Goal: Information Seeking & Learning: Learn about a topic

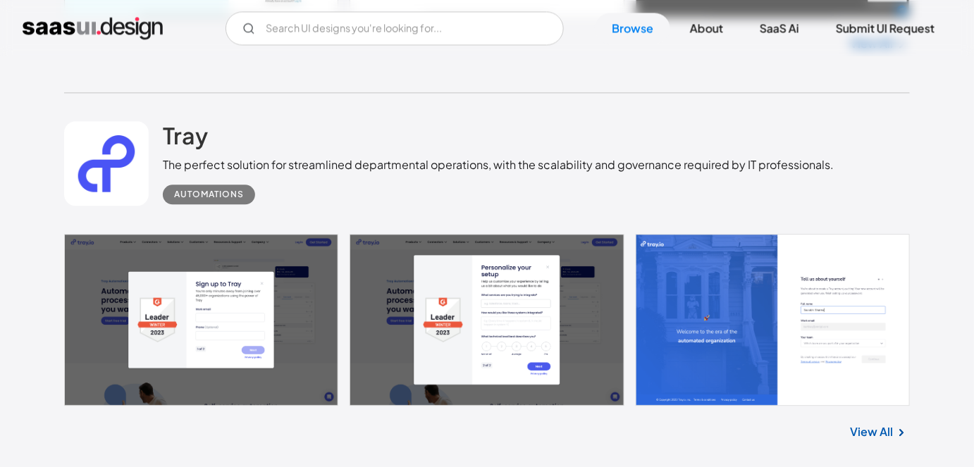
scroll to position [33207, 0]
click at [178, 124] on h2 "Tray" at bounding box center [185, 135] width 45 height 28
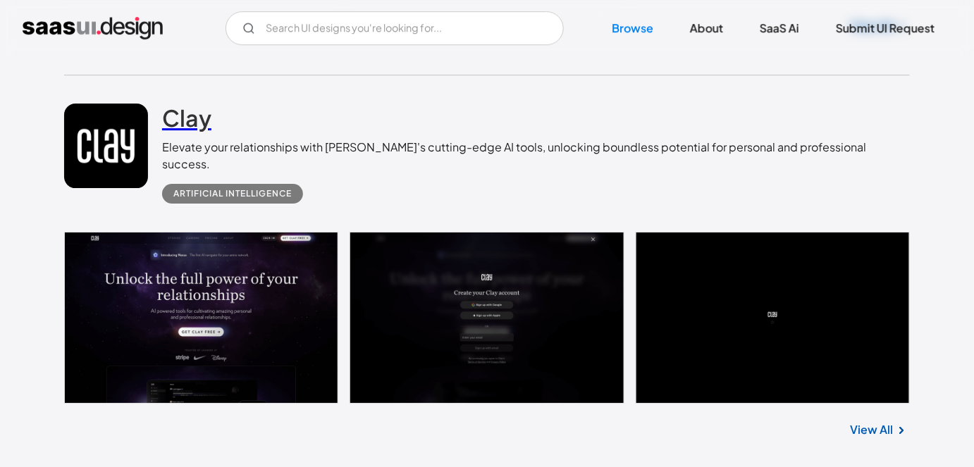
scroll to position [33612, 0]
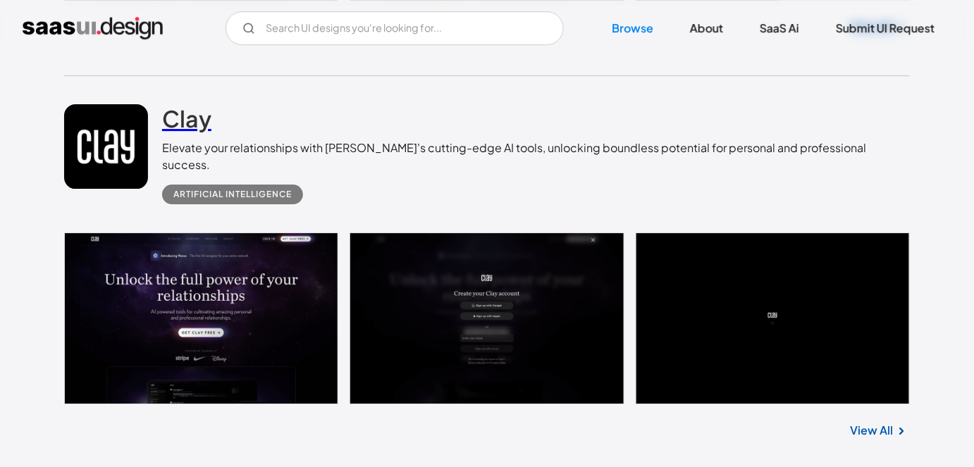
click at [190, 104] on h2 "Clay" at bounding box center [186, 118] width 49 height 28
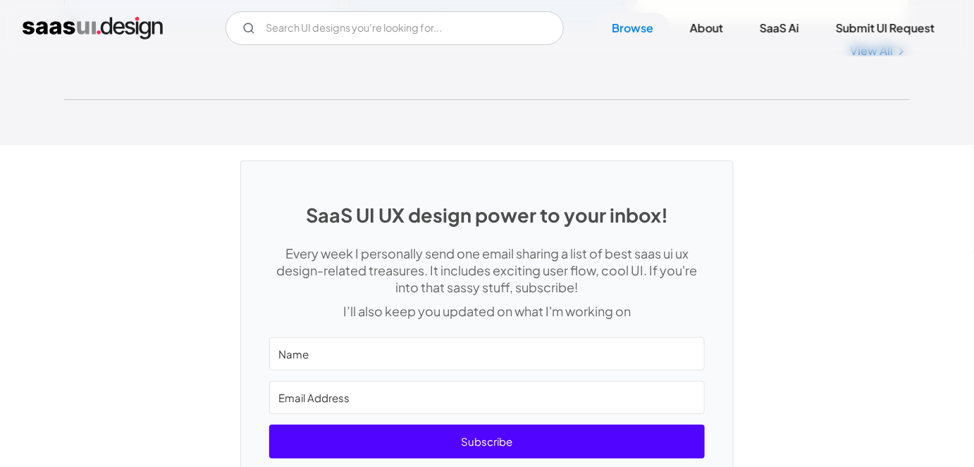
scroll to position [37697, 0]
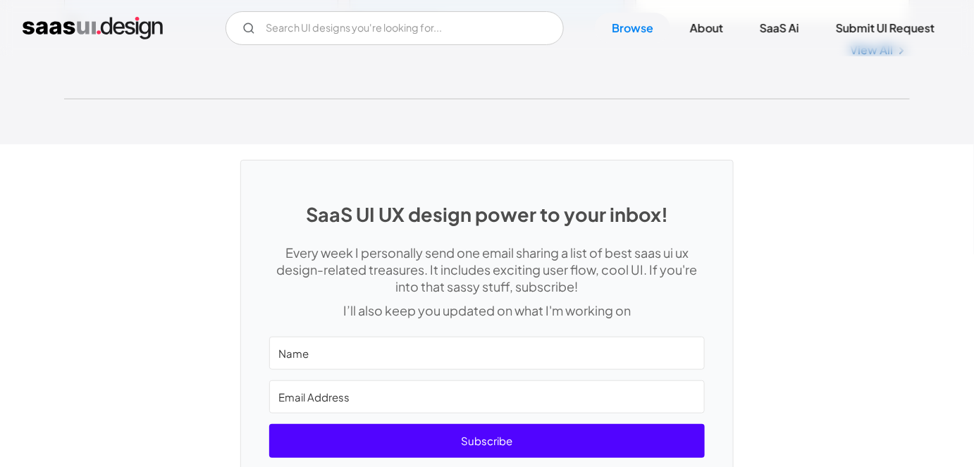
drag, startPoint x: 108, startPoint y: 242, endPoint x: 434, endPoint y: 306, distance: 331.9
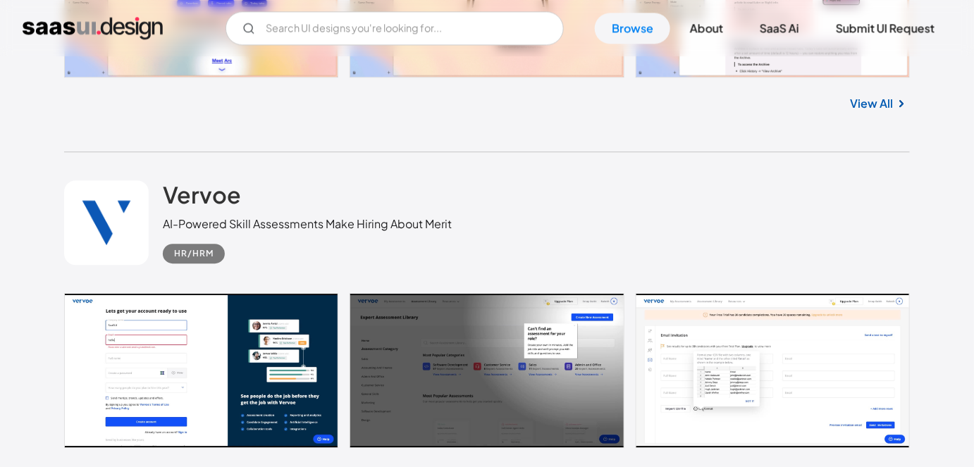
scroll to position [36901, 0]
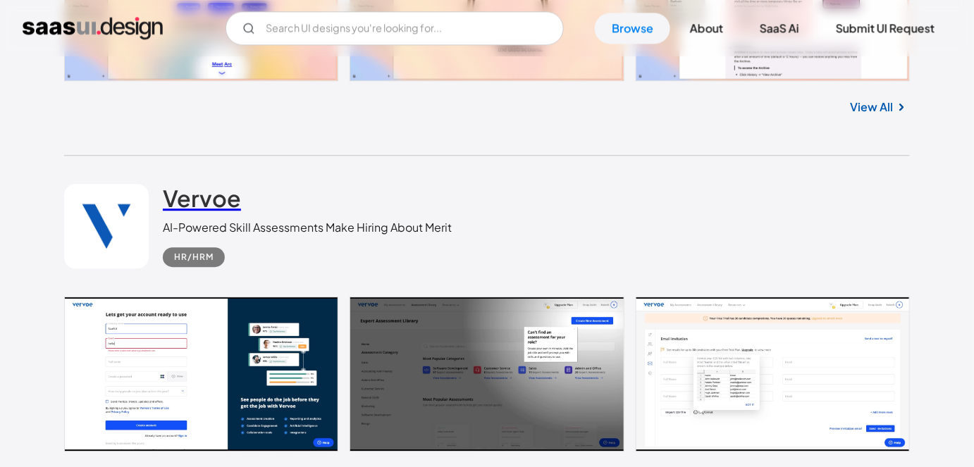
click at [211, 184] on h2 "Vervoe" at bounding box center [202, 198] width 78 height 28
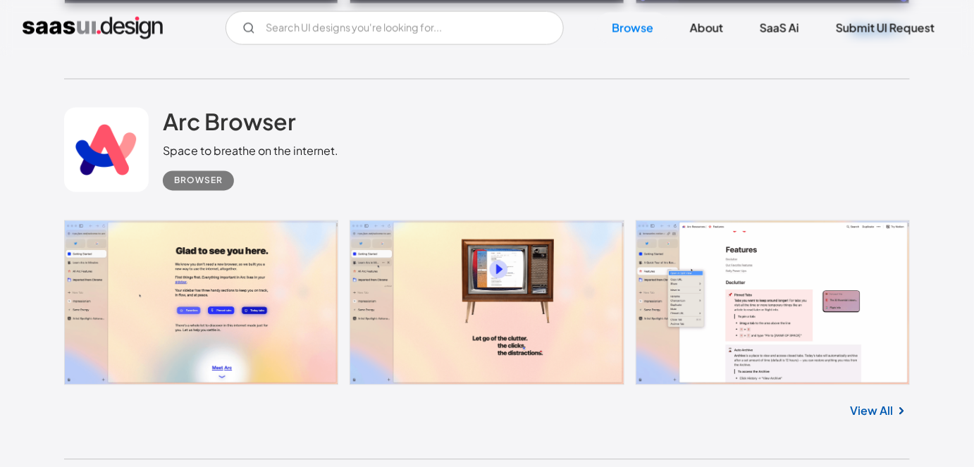
scroll to position [36537, 0]
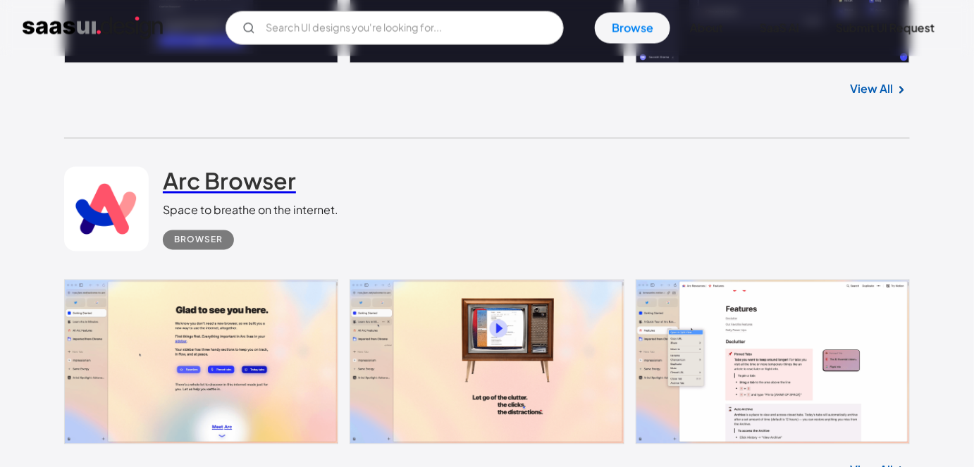
click at [204, 167] on link "Arc Browser" at bounding box center [229, 184] width 133 height 35
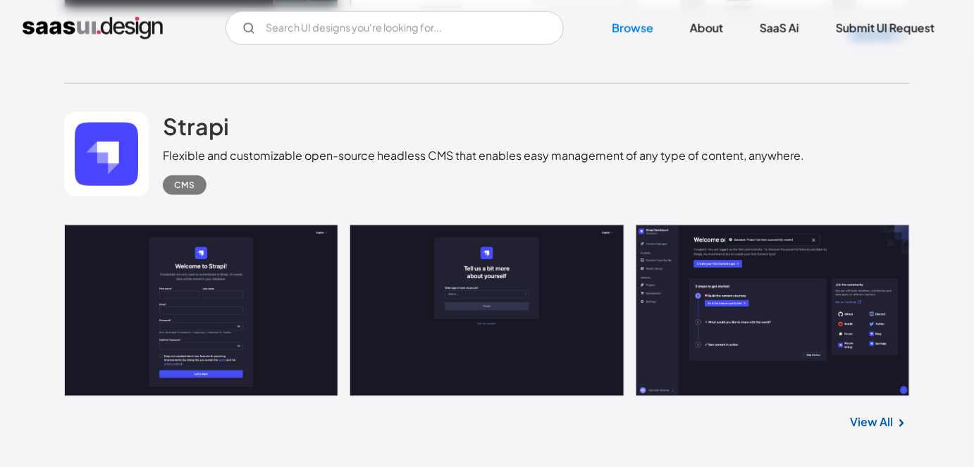
scroll to position [36188, 0]
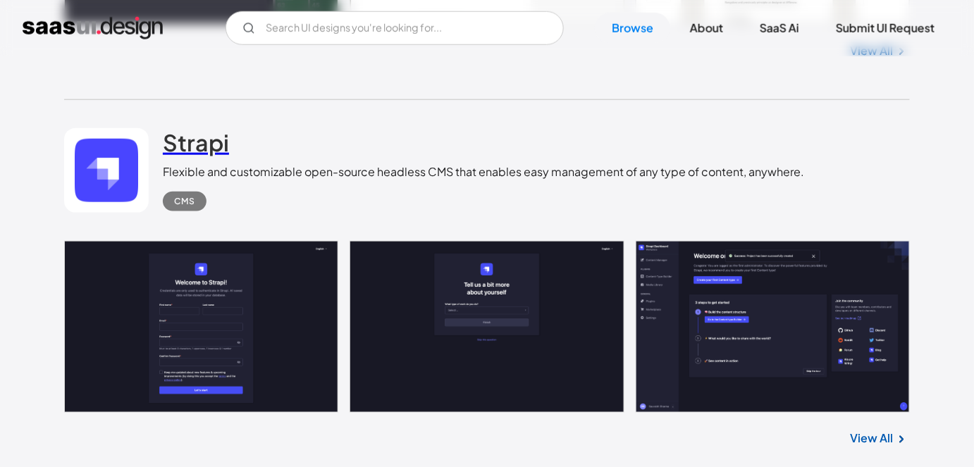
click at [206, 128] on h2 "Strapi" at bounding box center [196, 142] width 66 height 28
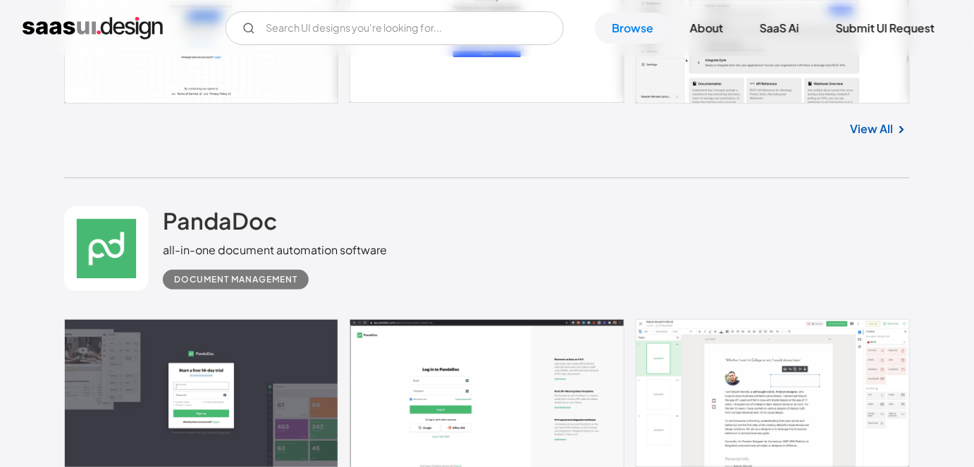
scroll to position [35743, 0]
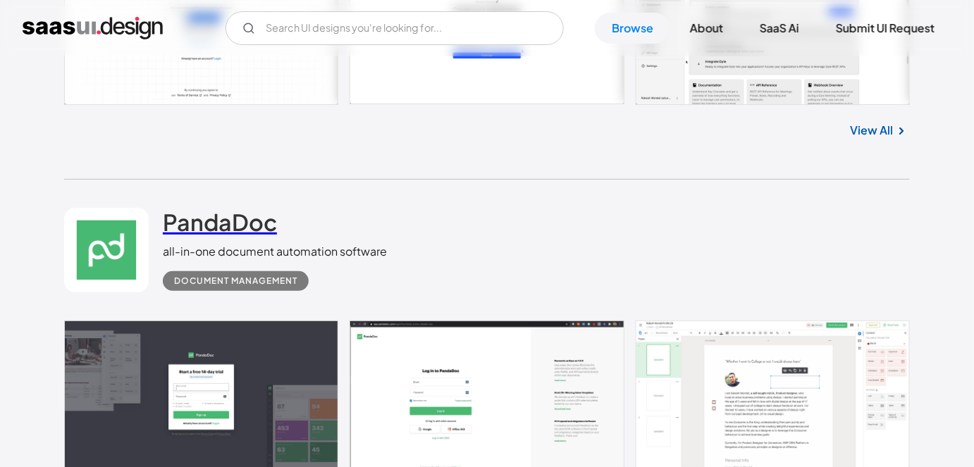
click at [213, 208] on link "PandaDoc" at bounding box center [220, 225] width 114 height 35
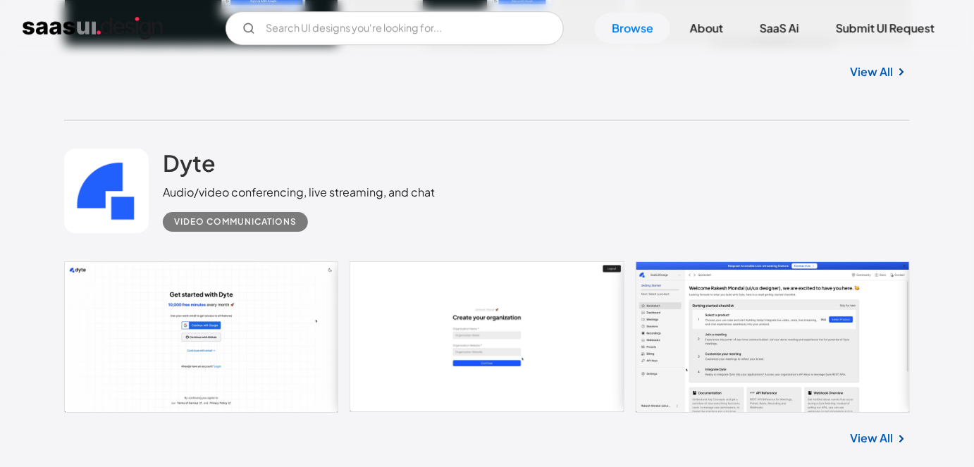
scroll to position [35435, 0]
click at [197, 149] on h2 "Dyte" at bounding box center [189, 163] width 53 height 28
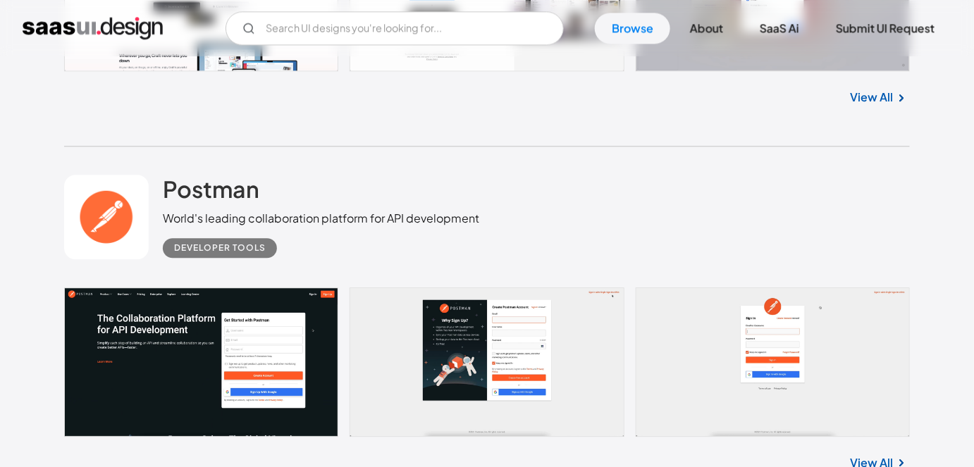
scroll to position [34967, 0]
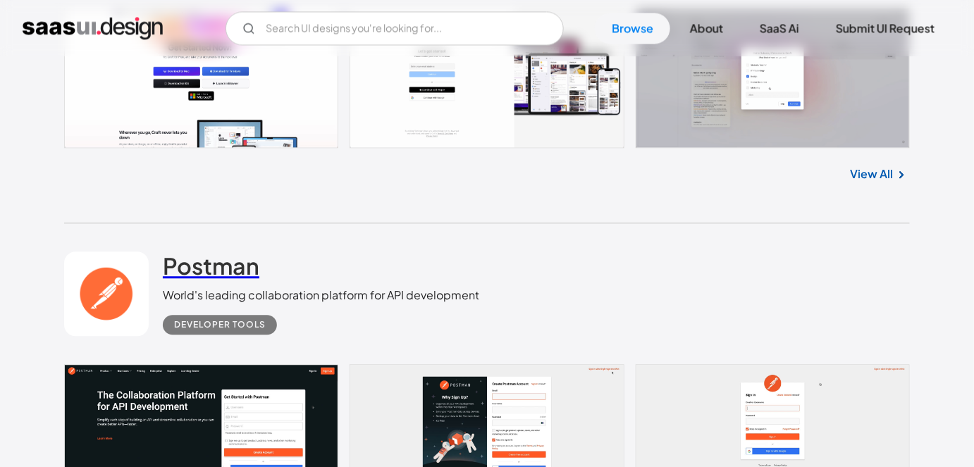
click at [201, 252] on h2 "Postman" at bounding box center [211, 266] width 97 height 28
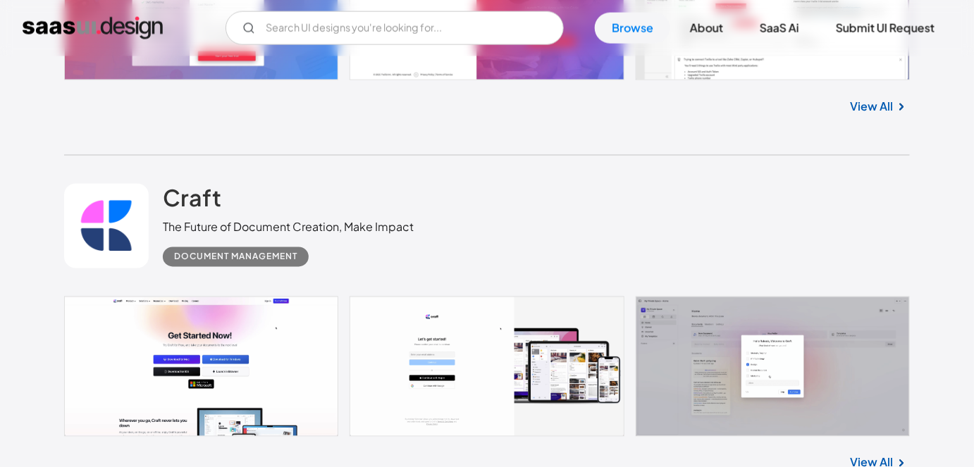
scroll to position [34678, 0]
click at [205, 185] on h2 "Craft" at bounding box center [192, 199] width 58 height 28
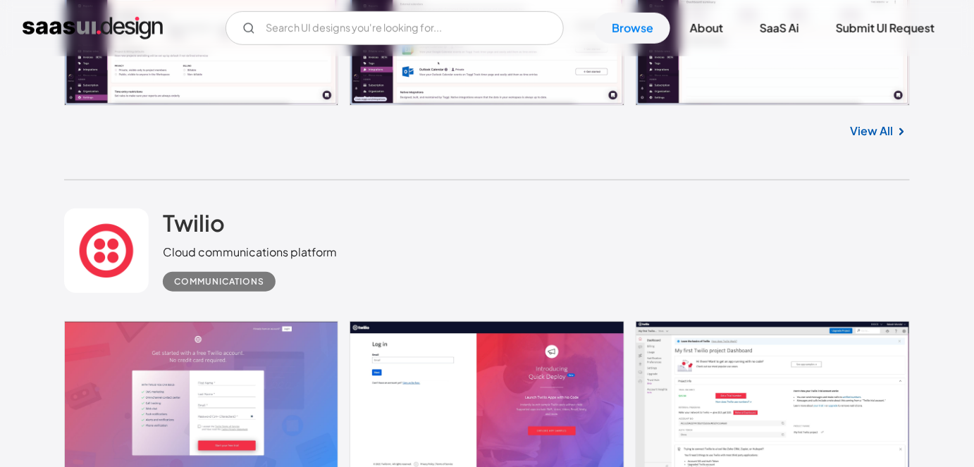
scroll to position [34270, 0]
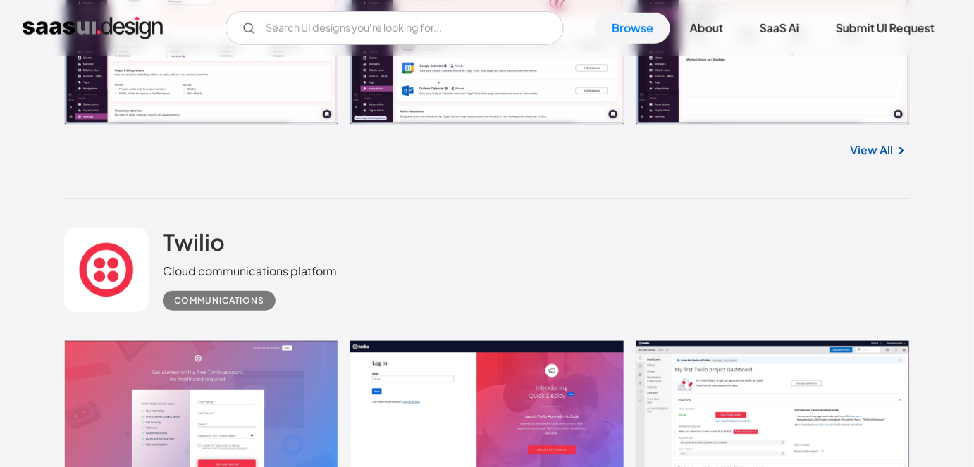
click at [188, 199] on div "Twilio Cloud communications platform Communications" at bounding box center [486, 269] width 845 height 141
click at [189, 228] on h2 "Twilio" at bounding box center [194, 242] width 62 height 28
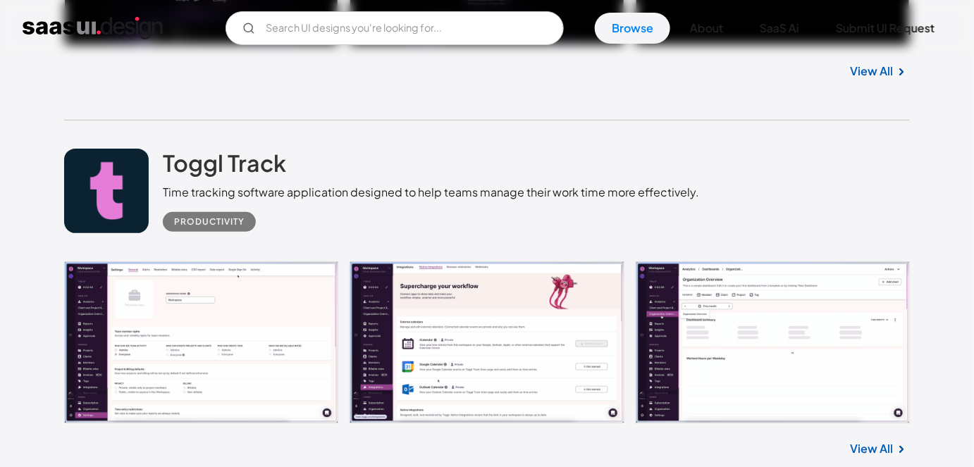
scroll to position [33965, 0]
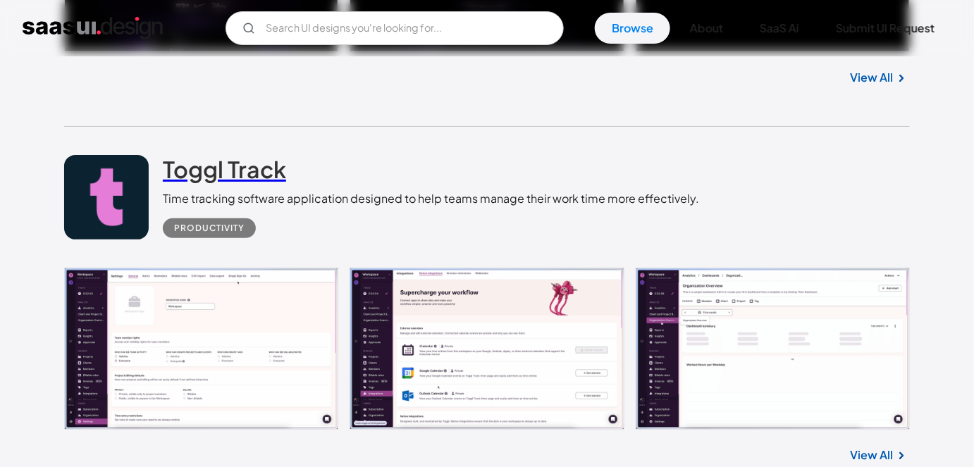
click at [183, 155] on h2 "Toggl Track" at bounding box center [224, 169] width 123 height 28
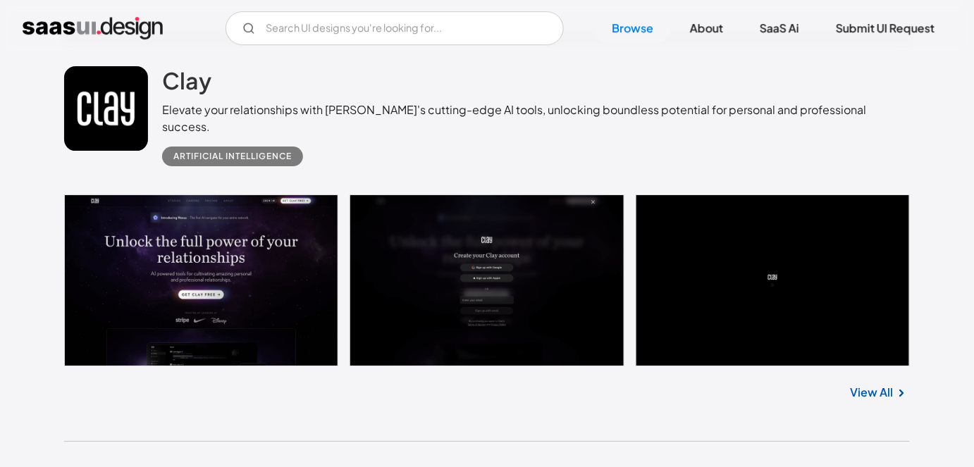
scroll to position [33638, 0]
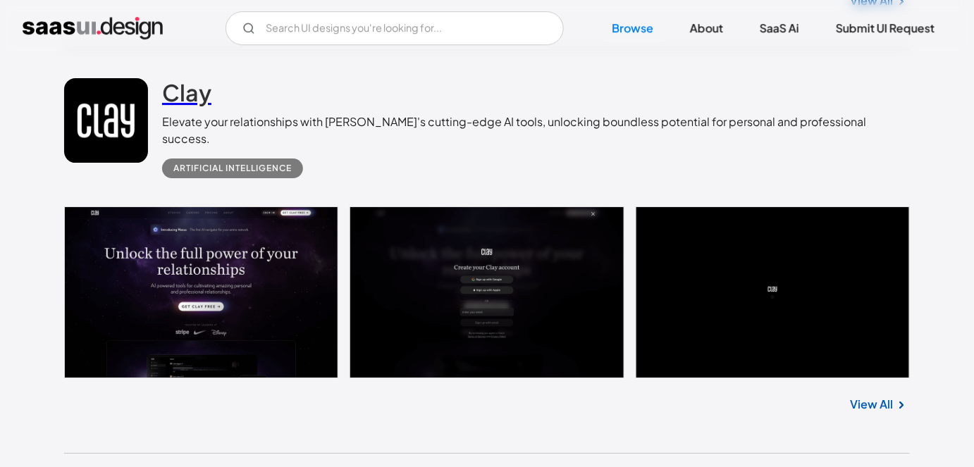
click at [172, 78] on h2 "Clay" at bounding box center [186, 92] width 49 height 28
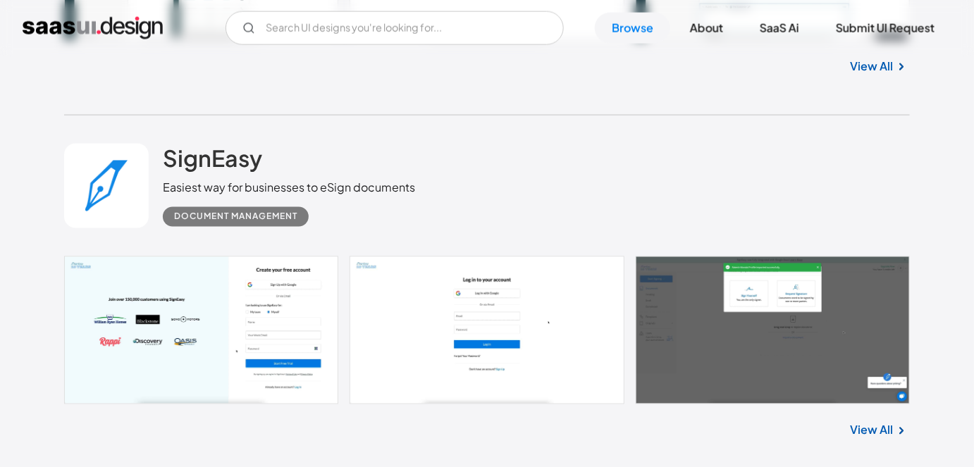
scroll to position [32819, 0]
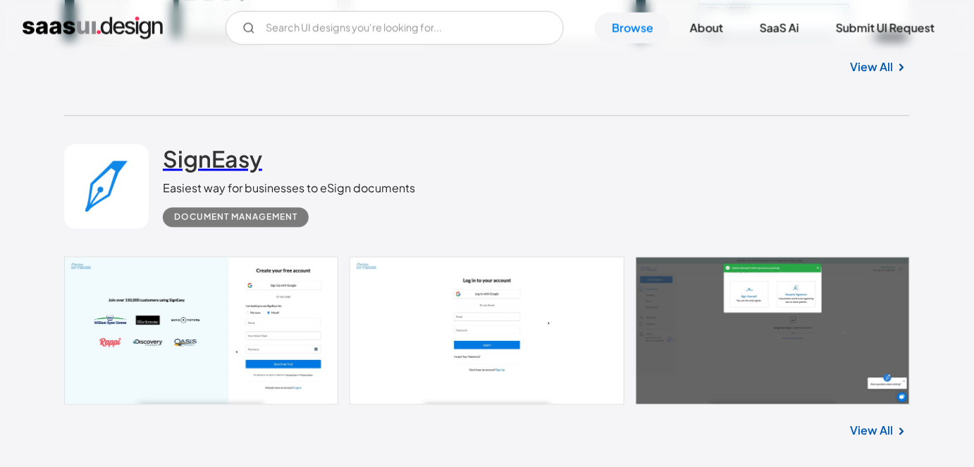
click at [221, 144] on h2 "SignEasy" at bounding box center [212, 158] width 99 height 28
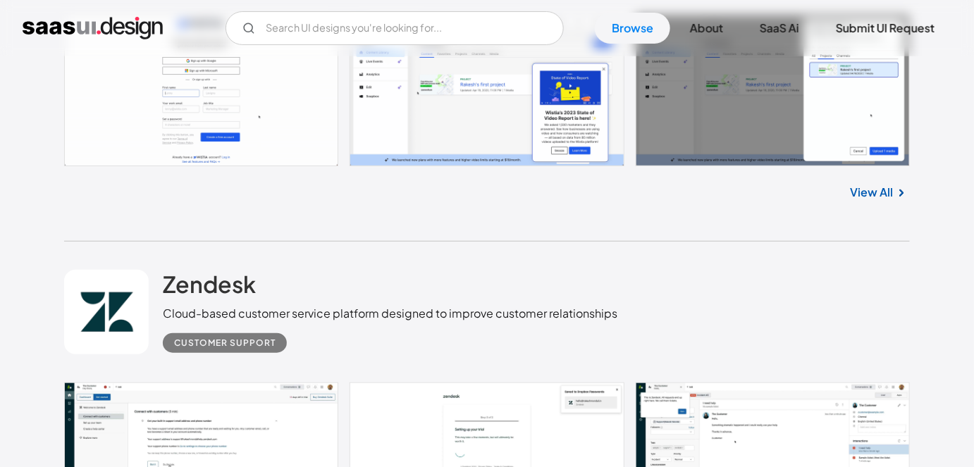
scroll to position [32205, 0]
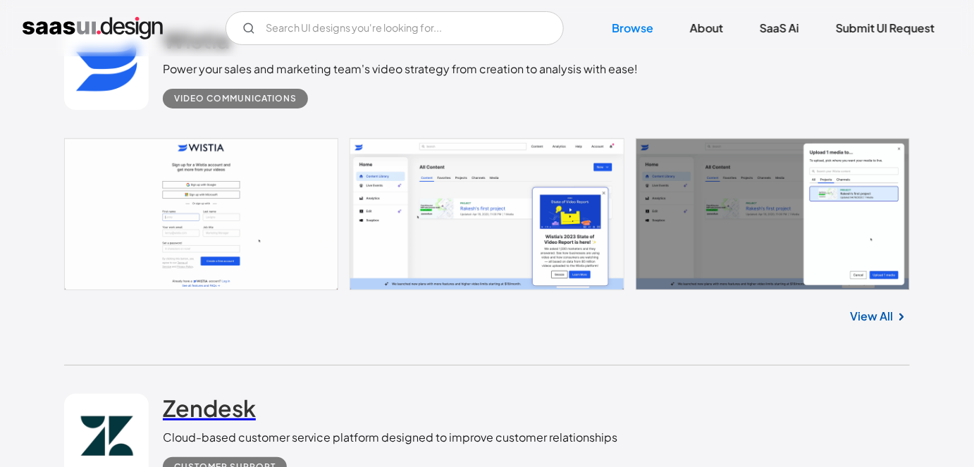
click at [212, 396] on h2 "Zendesk" at bounding box center [209, 408] width 93 height 28
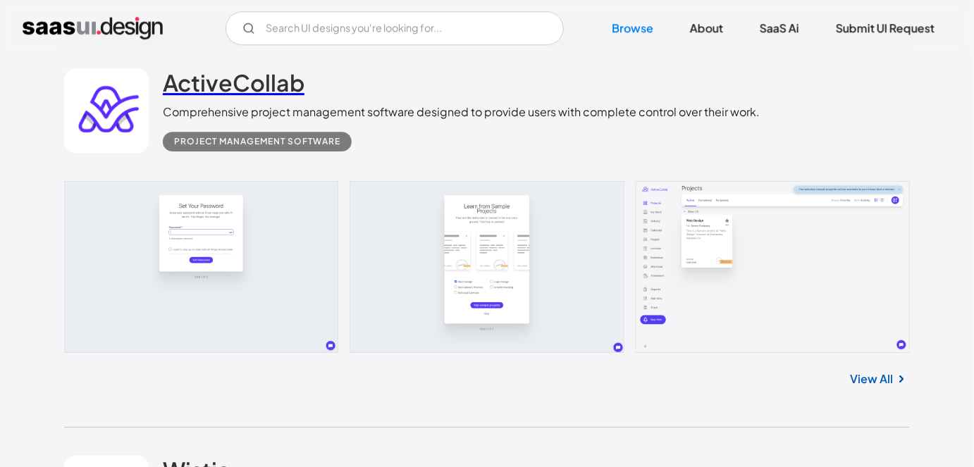
click at [221, 81] on link "ActiveCollab" at bounding box center [234, 85] width 142 height 35
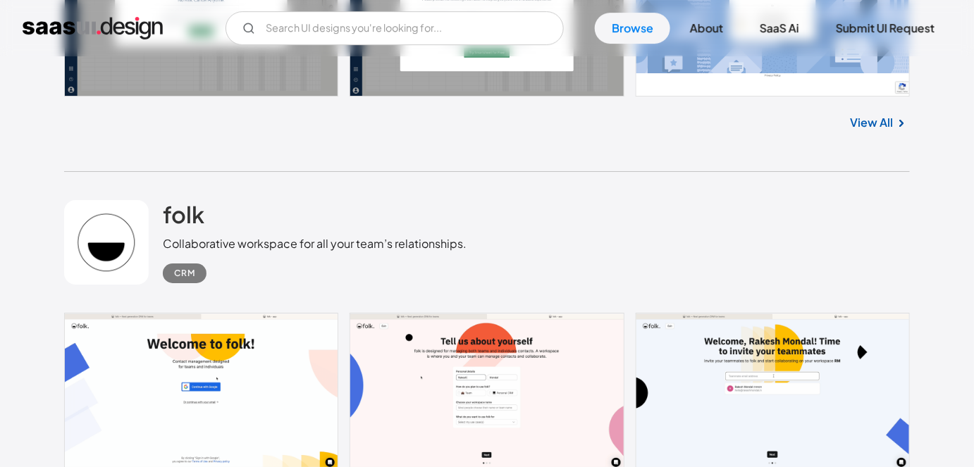
scroll to position [30125, 0]
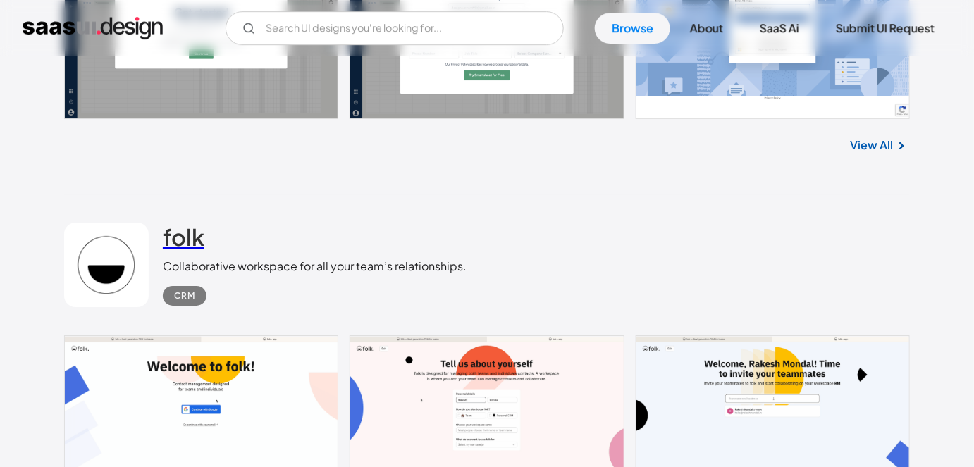
click at [193, 223] on h2 "folk" at bounding box center [184, 237] width 42 height 28
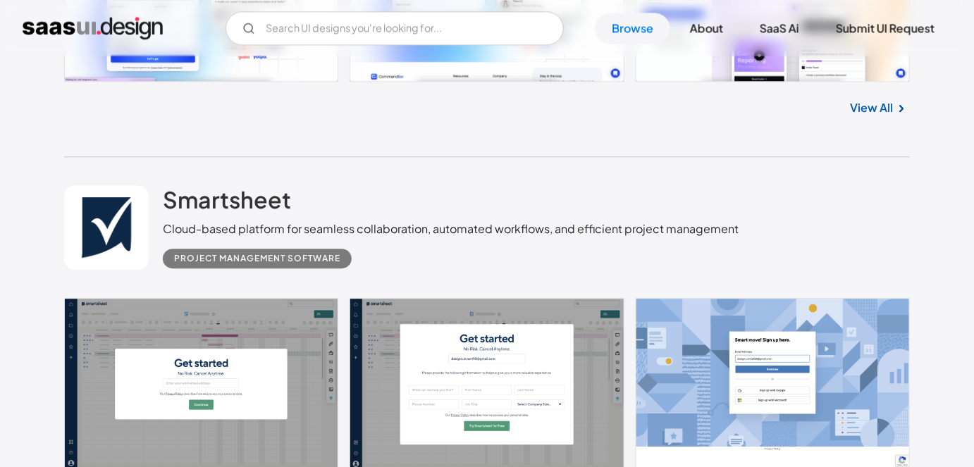
scroll to position [29769, 0]
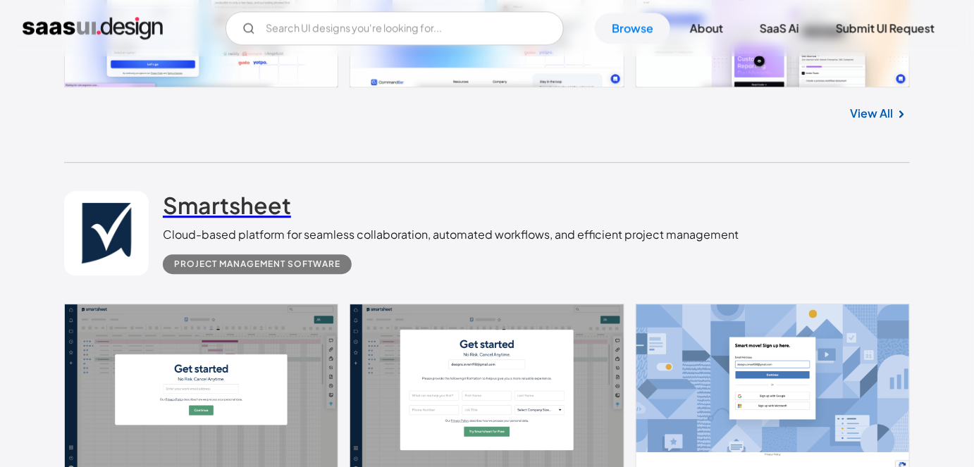
click at [242, 191] on h2 "Smartsheet" at bounding box center [227, 205] width 128 height 28
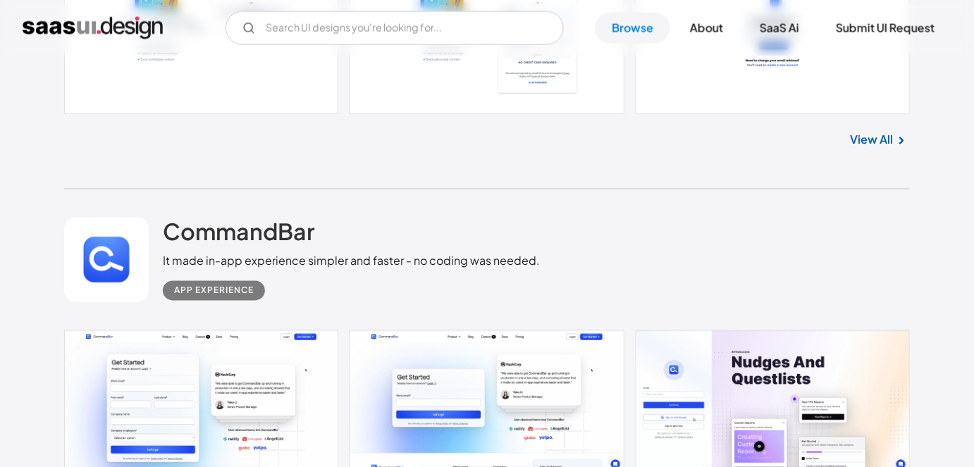
scroll to position [29363, 0]
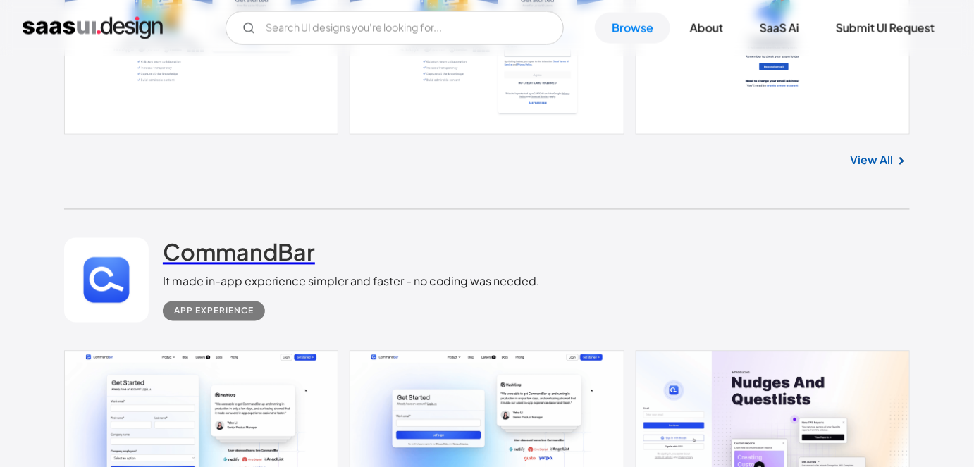
click at [265, 239] on h2 "CommandBar" at bounding box center [239, 252] width 152 height 28
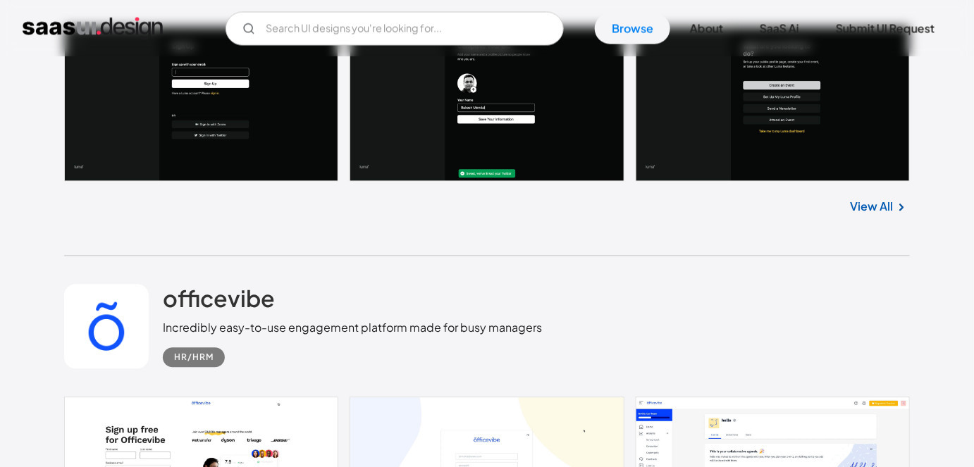
scroll to position [24837, 0]
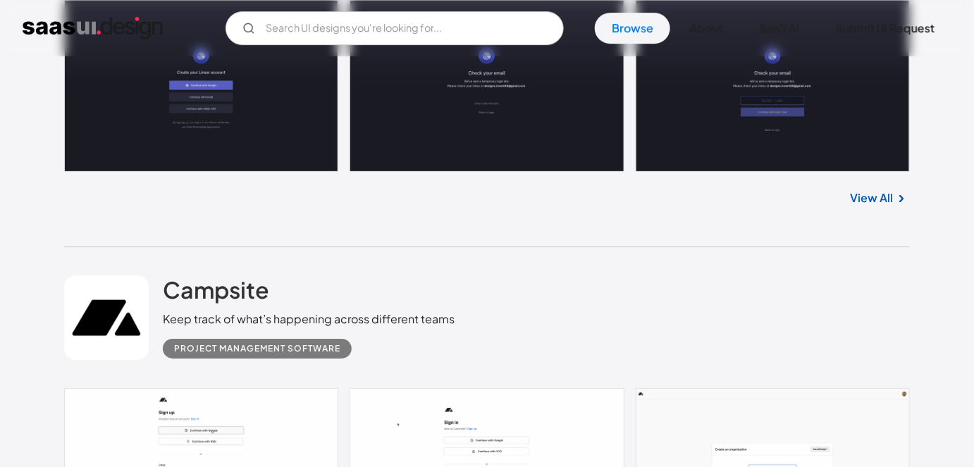
drag, startPoint x: 165, startPoint y: 295, endPoint x: 184, endPoint y: 341, distance: 49.6
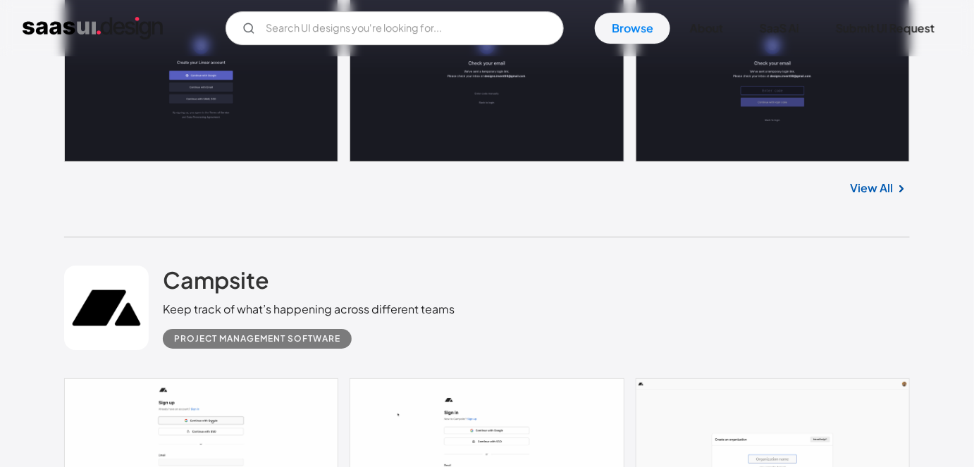
click at [883, 180] on link "View All" at bounding box center [871, 188] width 43 height 17
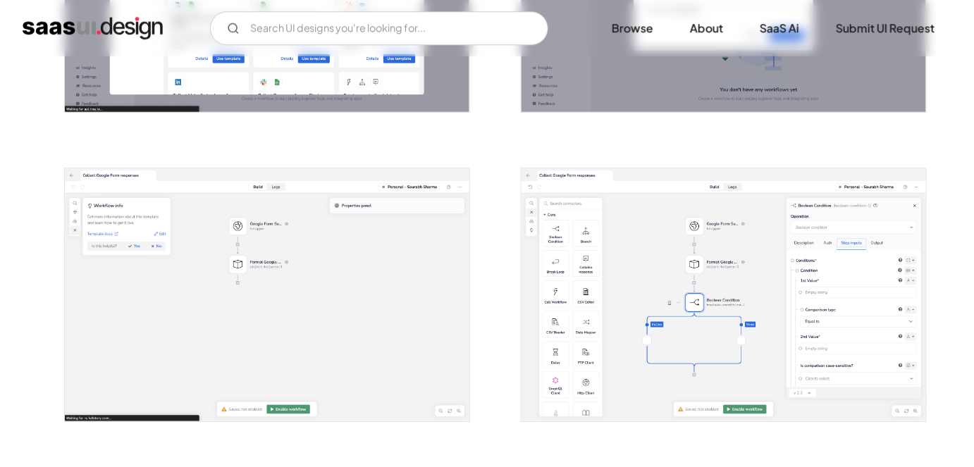
scroll to position [1475, 0]
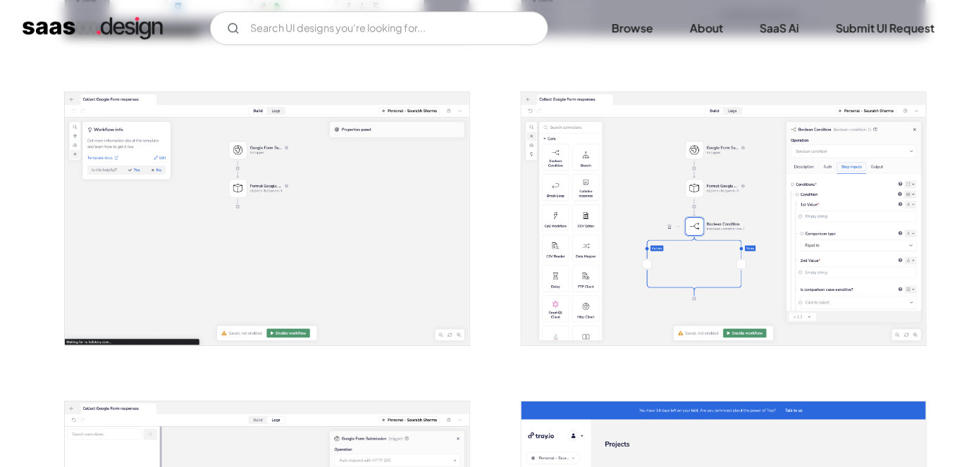
click at [328, 193] on img "open lightbox" at bounding box center [267, 218] width 404 height 253
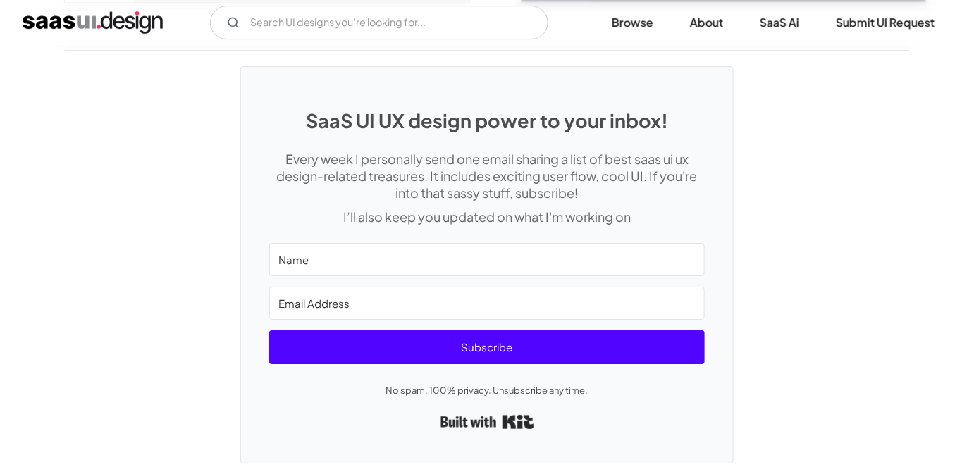
scroll to position [3381, 0]
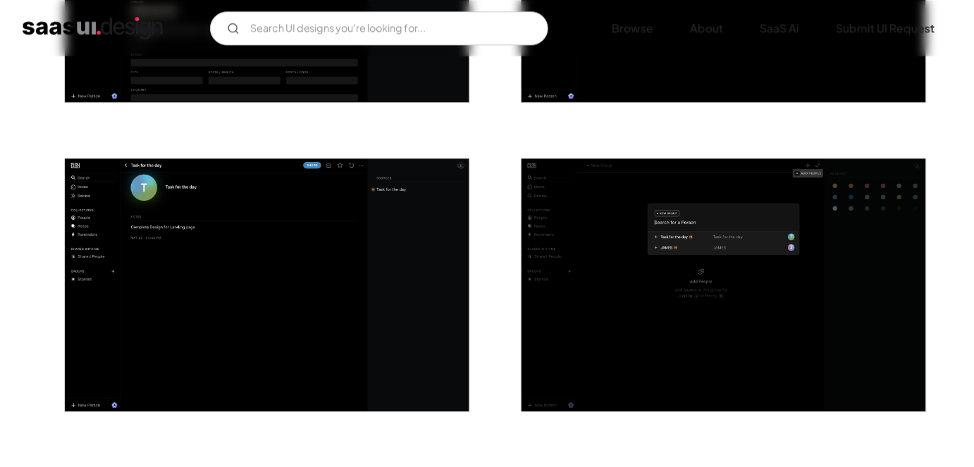
scroll to position [2970, 0]
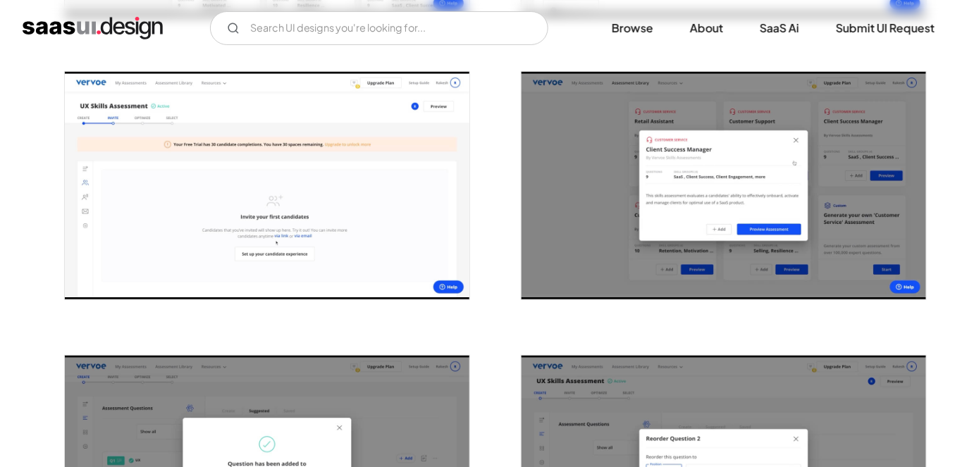
scroll to position [2136, 0]
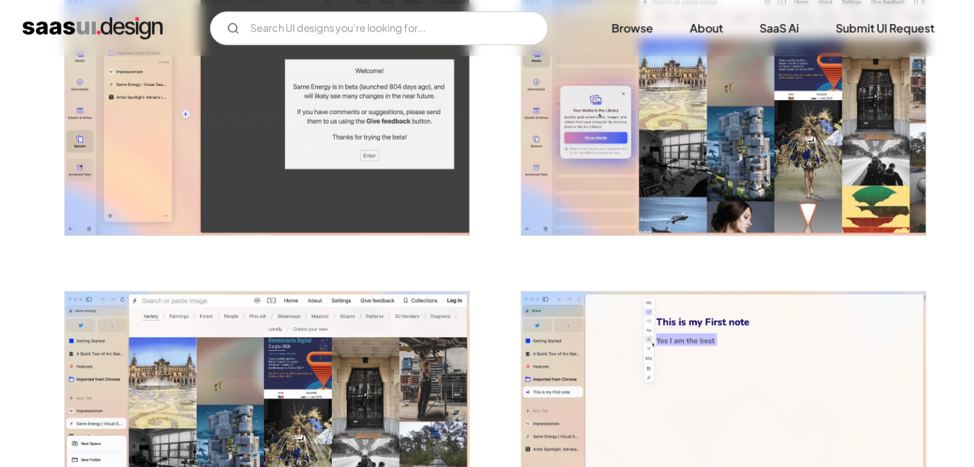
scroll to position [1567, 0]
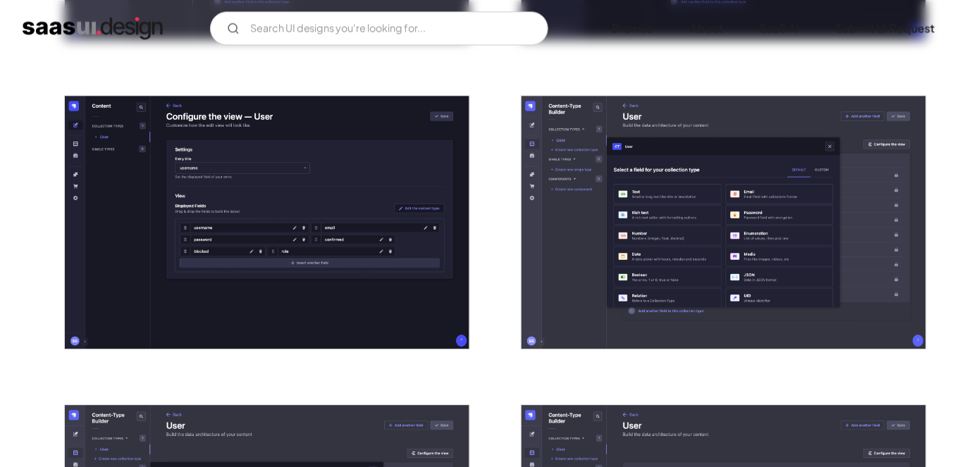
scroll to position [1160, 0]
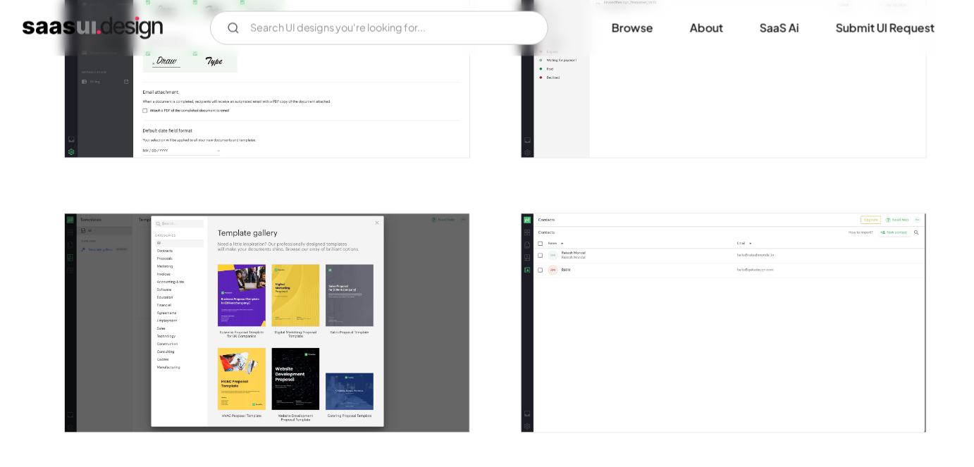
scroll to position [2578, 0]
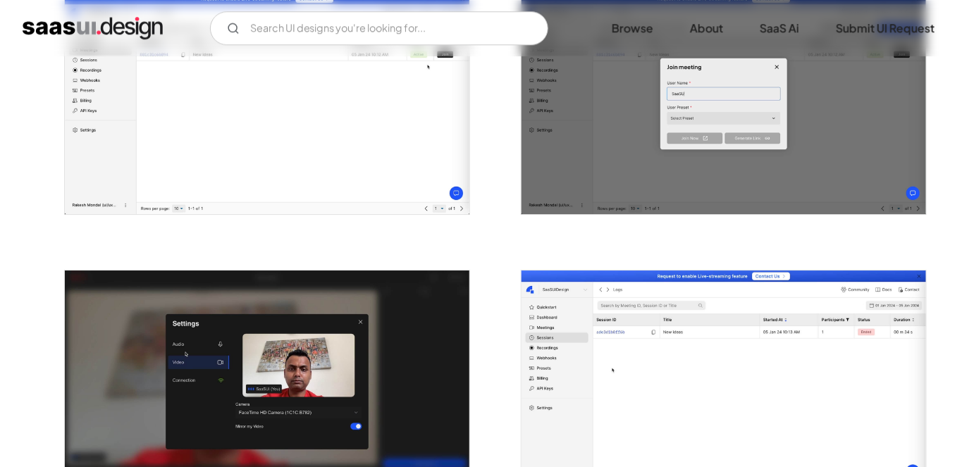
scroll to position [1480, 0]
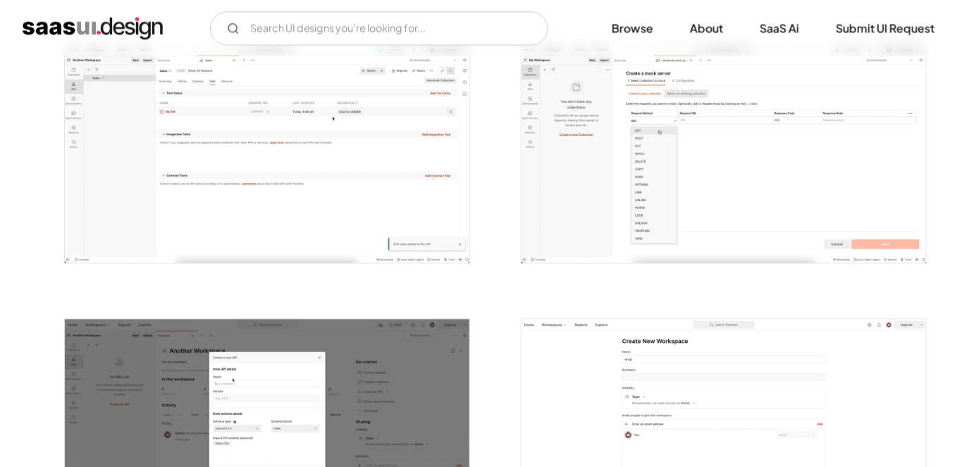
scroll to position [1062, 0]
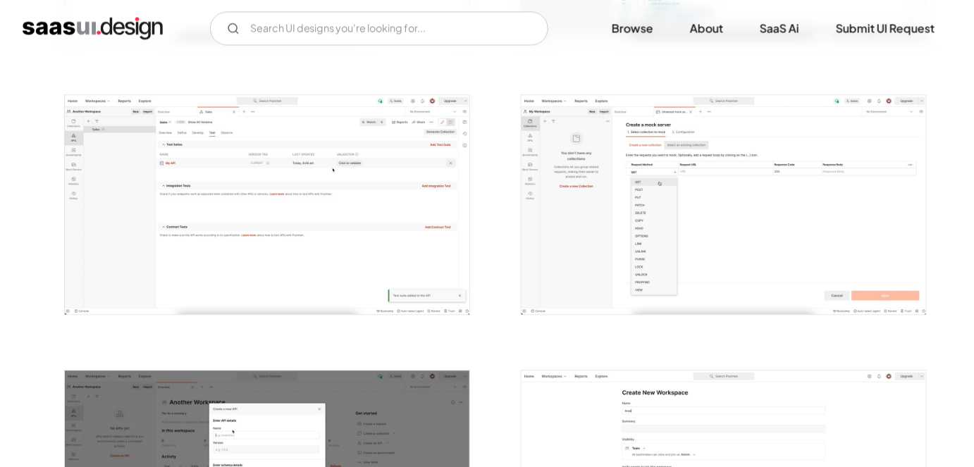
click at [289, 214] on img "open lightbox" at bounding box center [267, 204] width 404 height 219
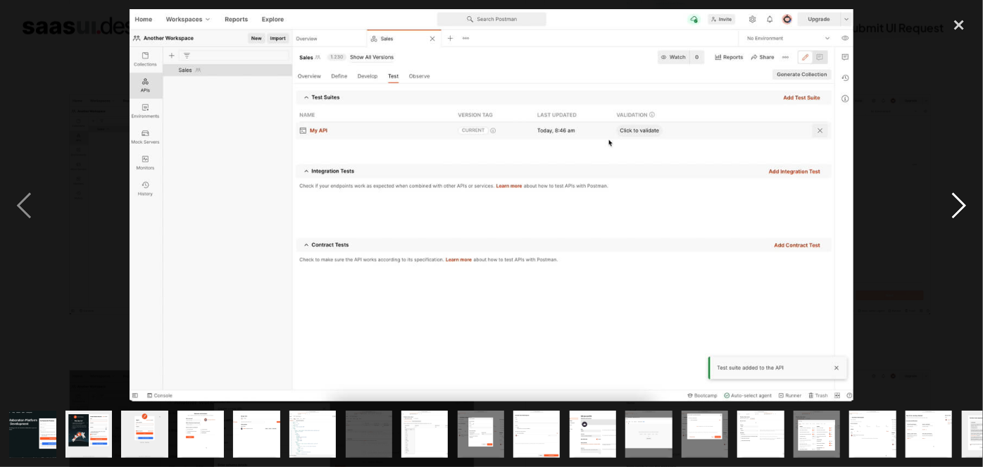
click at [959, 211] on div "next image" at bounding box center [960, 205] width 48 height 392
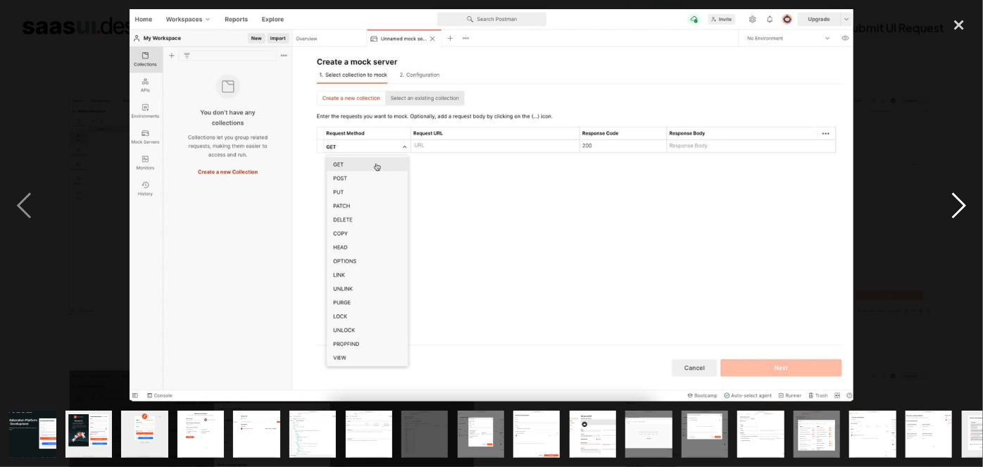
click at [959, 218] on div "next image" at bounding box center [960, 205] width 48 height 392
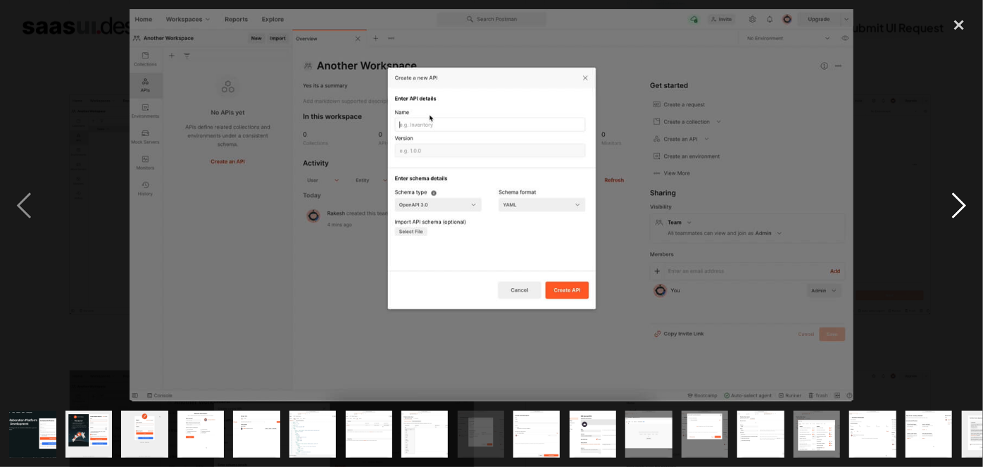
click at [943, 216] on div "next image" at bounding box center [960, 205] width 48 height 392
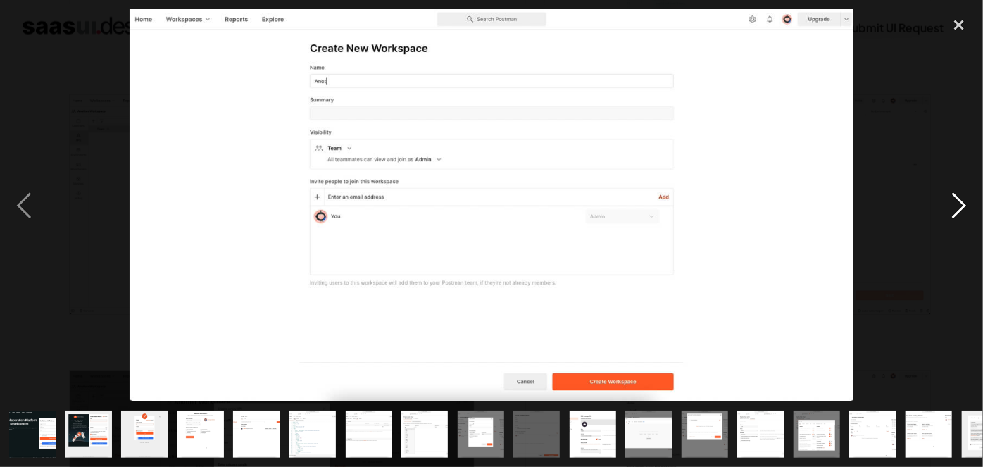
click at [952, 209] on div "next image" at bounding box center [960, 205] width 48 height 392
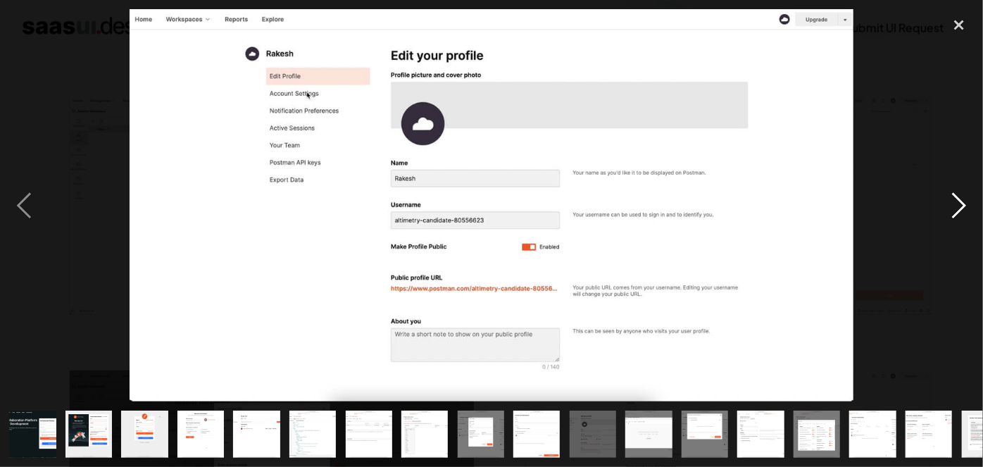
click at [952, 209] on div "next image" at bounding box center [960, 205] width 48 height 392
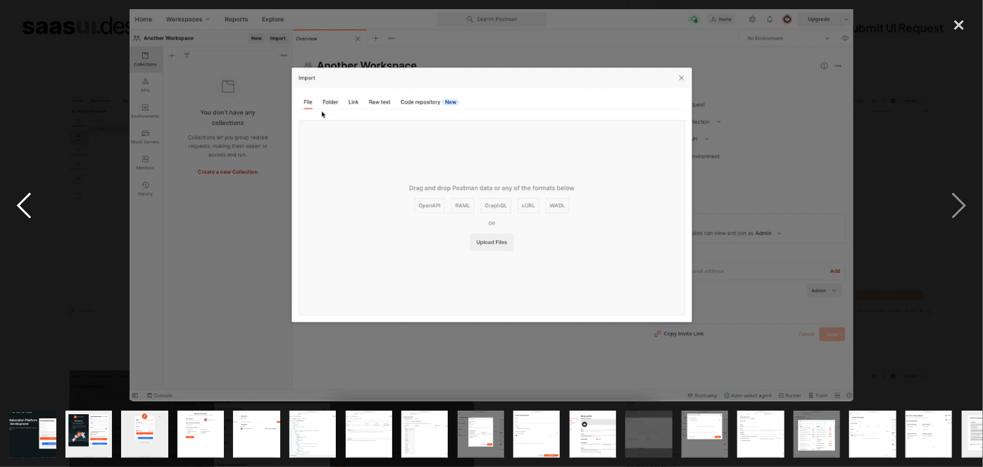
click at [25, 190] on div "previous image" at bounding box center [24, 205] width 48 height 392
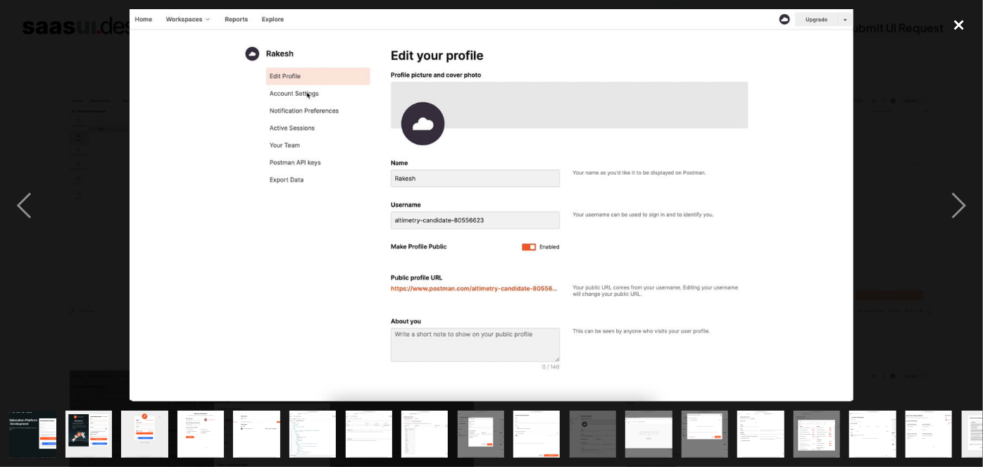
click at [961, 15] on div "close lightbox" at bounding box center [960, 24] width 48 height 31
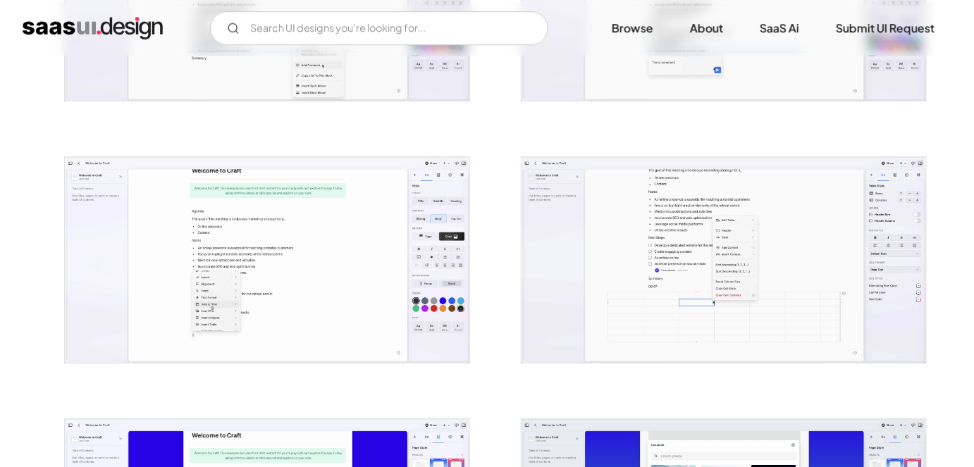
scroll to position [1517, 0]
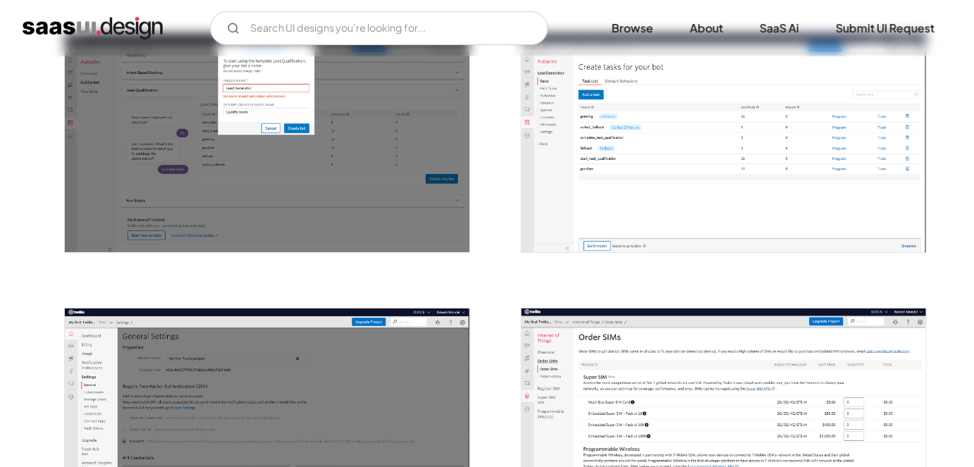
scroll to position [1661, 0]
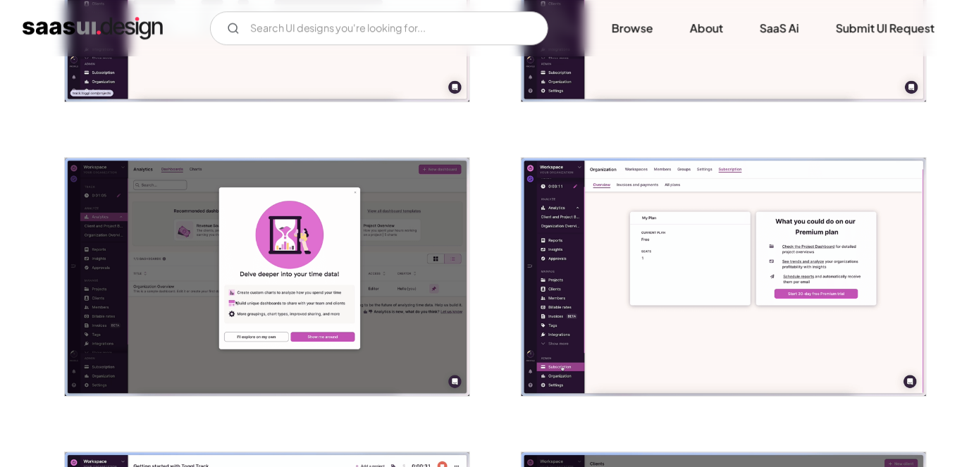
scroll to position [1356, 0]
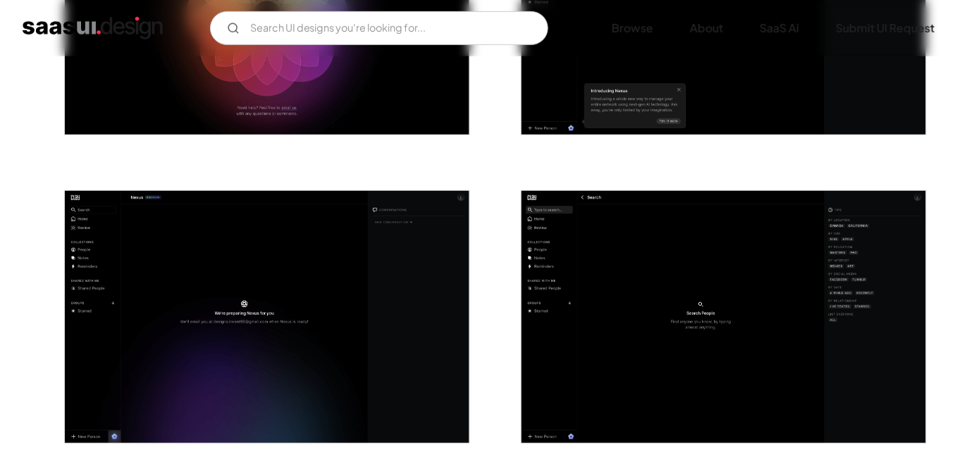
scroll to position [2032, 0]
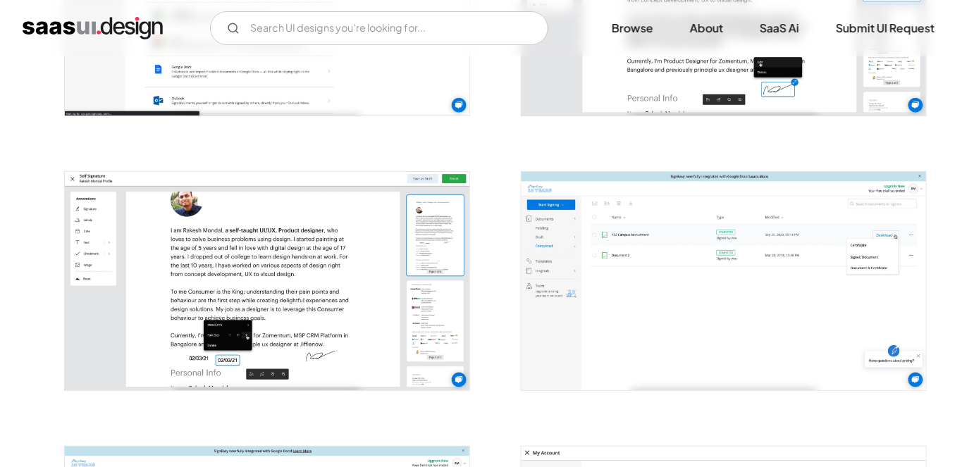
scroll to position [1831, 0]
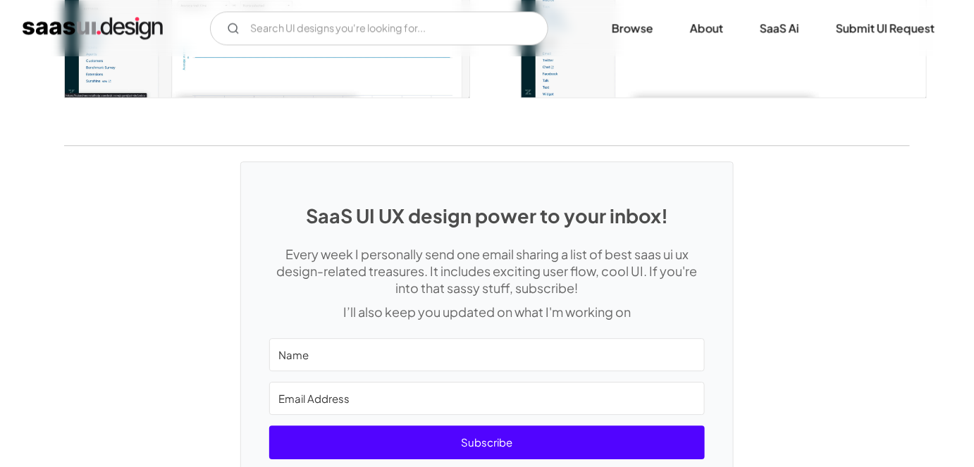
scroll to position [3058, 0]
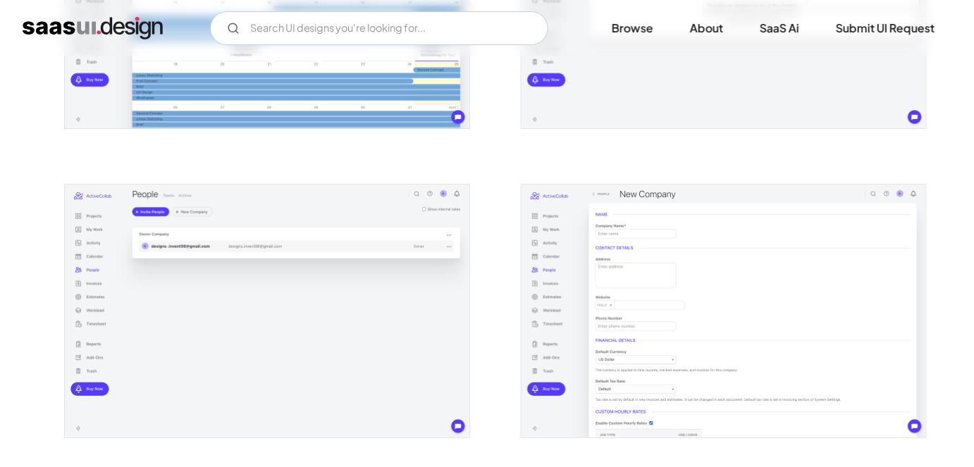
scroll to position [1692, 0]
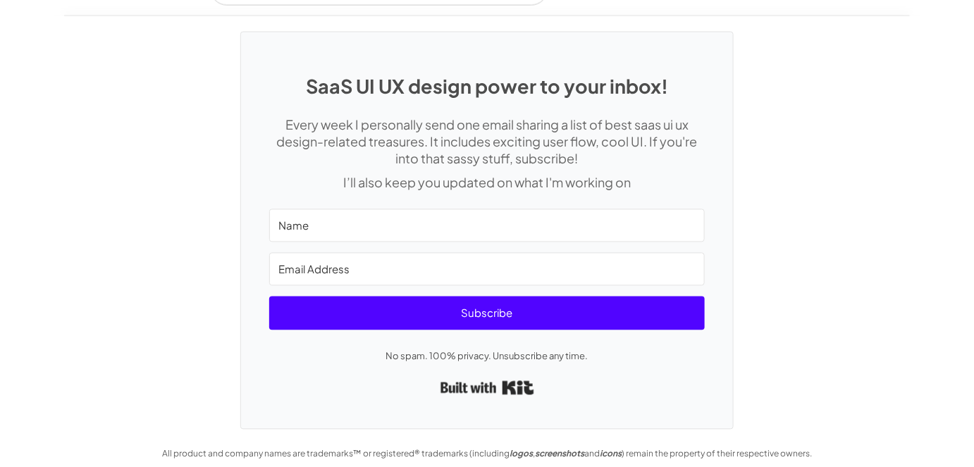
scroll to position [2585, 0]
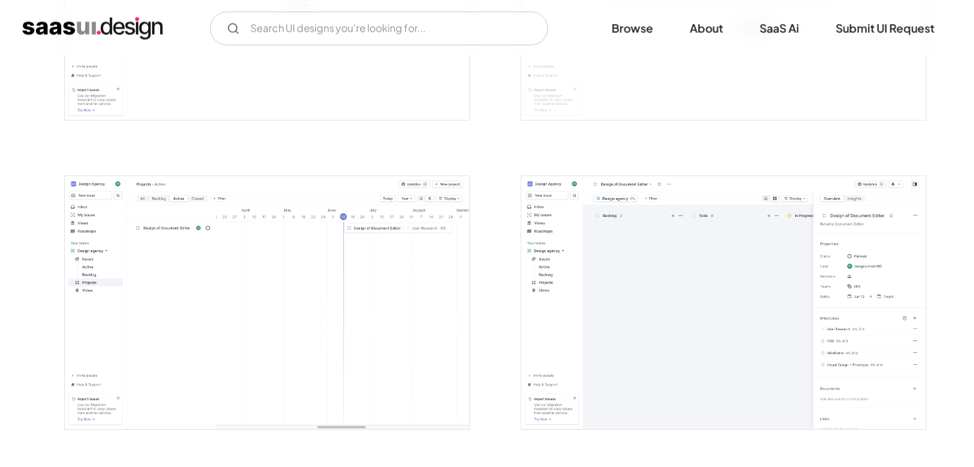
scroll to position [2937, 0]
